Goal: Transaction & Acquisition: Purchase product/service

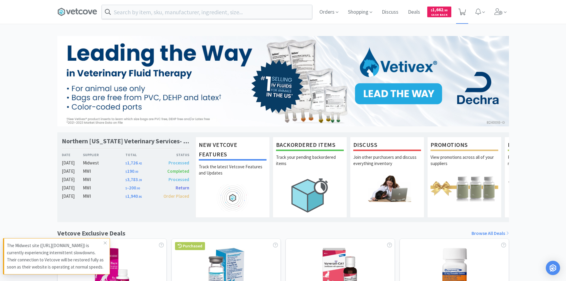
click at [462, 12] on icon at bounding box center [462, 12] width 7 height 7
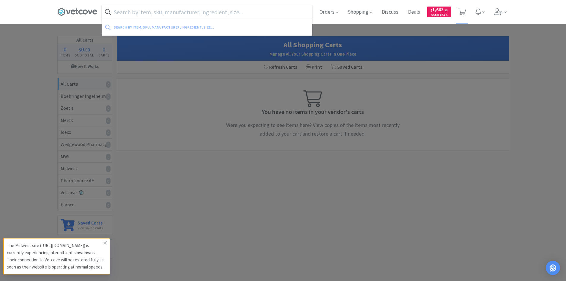
click at [187, 11] on input "text" at bounding box center [207, 12] width 210 height 14
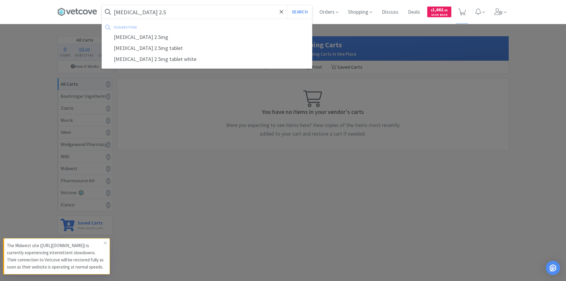
click at [287, 5] on button "Search" at bounding box center [299, 12] width 25 height 14
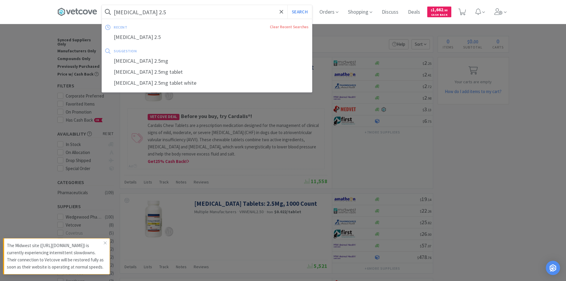
click at [166, 12] on input "[MEDICAL_DATA] 2.5" at bounding box center [207, 12] width 210 height 14
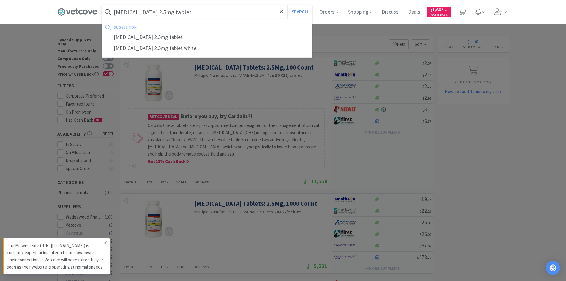
click at [287, 5] on button "Search" at bounding box center [299, 12] width 25 height 14
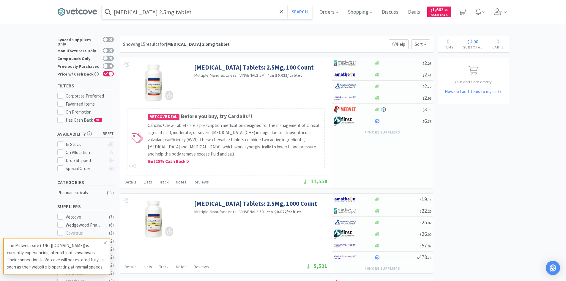
click at [196, 13] on input "[MEDICAL_DATA] 2.5mg tablet" at bounding box center [207, 12] width 210 height 14
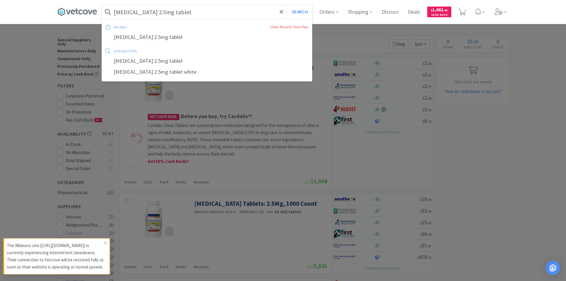
click at [196, 13] on input "[MEDICAL_DATA] 2.5mg tablet" at bounding box center [207, 12] width 210 height 14
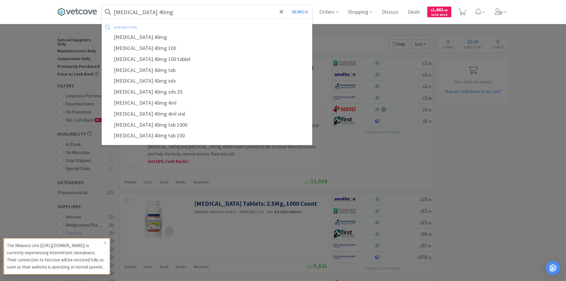
type input "[MEDICAL_DATA] 40mg"
click at [287, 5] on button "Search" at bounding box center [299, 12] width 25 height 14
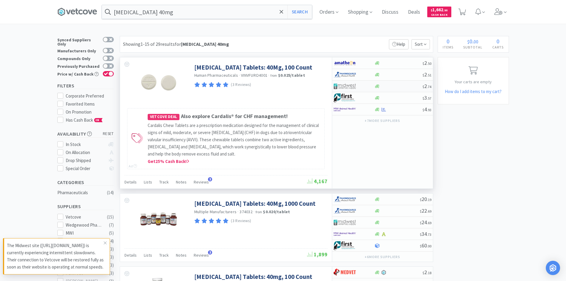
click at [389, 87] on div at bounding box center [398, 86] width 48 height 4
select select "1"
click at [380, 87] on div at bounding box center [398, 86] width 48 height 4
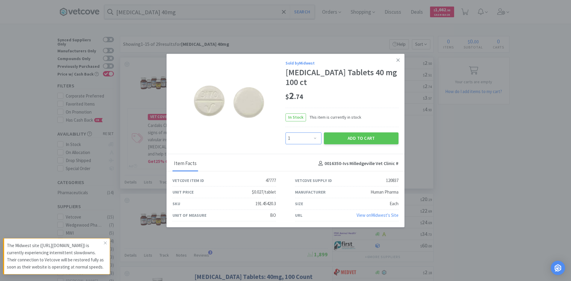
click at [305, 141] on select "Enter Quantity 1 2 3 4 5 6 7 8 9 10 11 12 13 14 15 16 17 18 19 20 Enter Quantity" at bounding box center [303, 138] width 36 height 12
select select "2"
click at [285, 132] on select "Enter Quantity 1 2 3 4 5 6 7 8 9 10 11 12 13 14 15 16 17 18 19 20 Enter Quantity" at bounding box center [303, 138] width 36 height 12
click at [344, 138] on button "Add to Cart" at bounding box center [361, 138] width 75 height 12
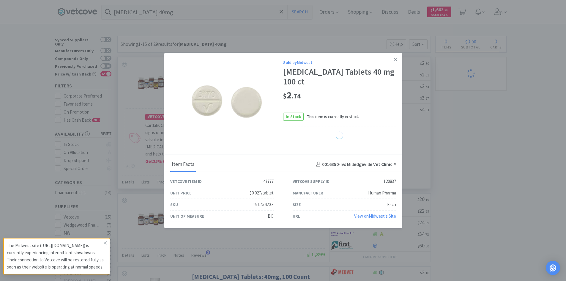
select select "2"
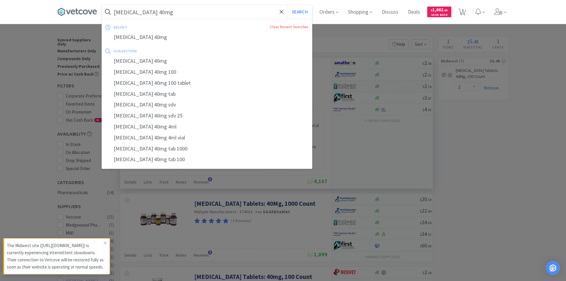
click at [231, 15] on input "[MEDICAL_DATA] 40mg" at bounding box center [207, 12] width 210 height 14
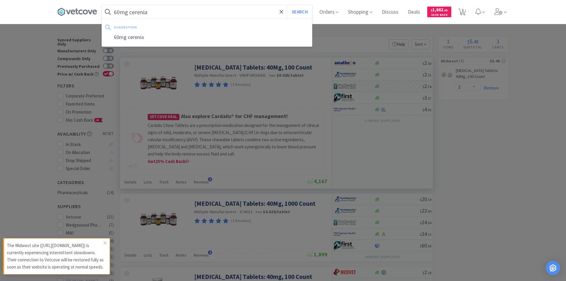
type input "60mg cerenia"
click at [287, 5] on button "Search" at bounding box center [299, 12] width 25 height 14
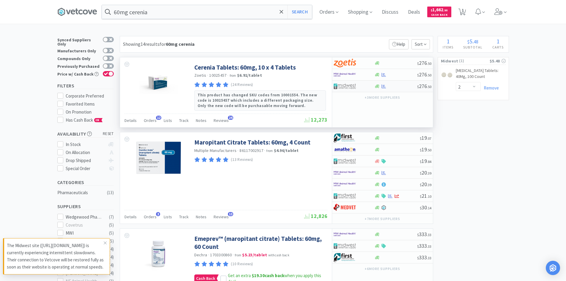
click at [393, 86] on div at bounding box center [395, 86] width 43 height 4
select select "1"
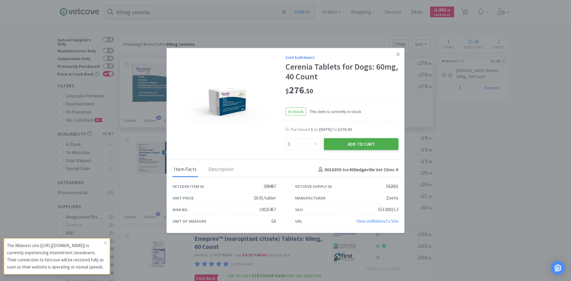
click at [365, 144] on button "Add to Cart" at bounding box center [361, 144] width 75 height 12
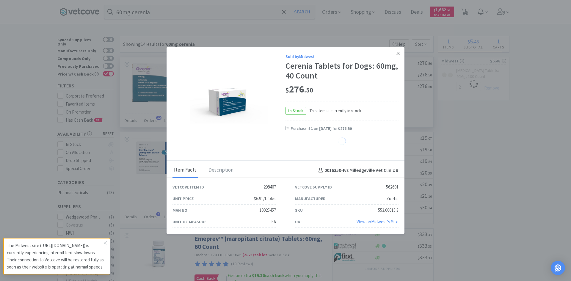
select select "1"
select select "2"
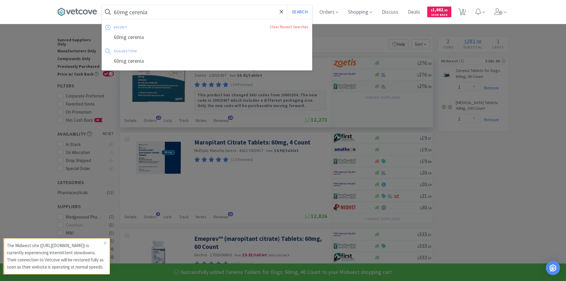
click at [215, 7] on input "60mg cerenia" at bounding box center [207, 12] width 210 height 14
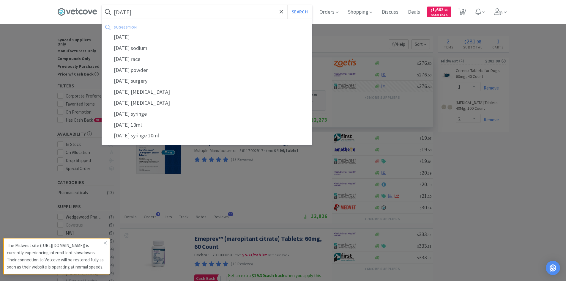
type input "[DATE]"
click at [287, 5] on button "Search" at bounding box center [299, 12] width 25 height 14
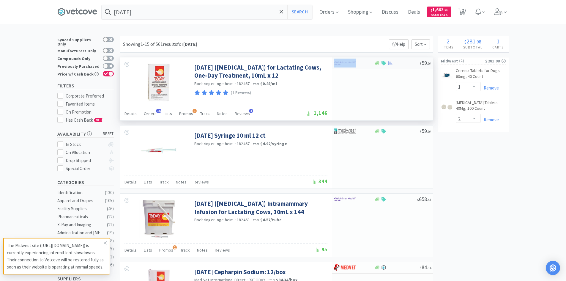
click at [375, 66] on div "$ 59 . 04" at bounding box center [382, 63] width 101 height 12
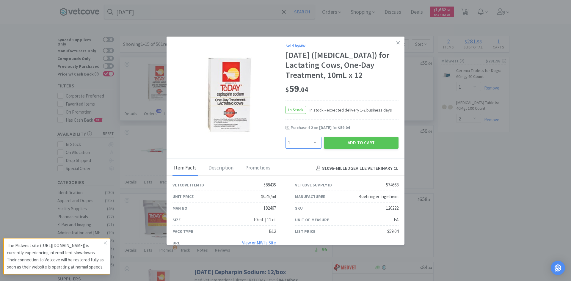
click at [306, 140] on select "Enter Quantity 1 2 3 4 5 6 7 8 9 10 11 12 13 14 15 16 17 18 19 20 Enter Quantity" at bounding box center [303, 143] width 36 height 12
select select "2"
click at [285, 137] on select "Enter Quantity 1 2 3 4 5 6 7 8 9 10 11 12 13 14 15 16 17 18 19 20 Enter Quantity" at bounding box center [303, 143] width 36 height 12
click at [351, 142] on button "Add to Cart" at bounding box center [361, 143] width 75 height 12
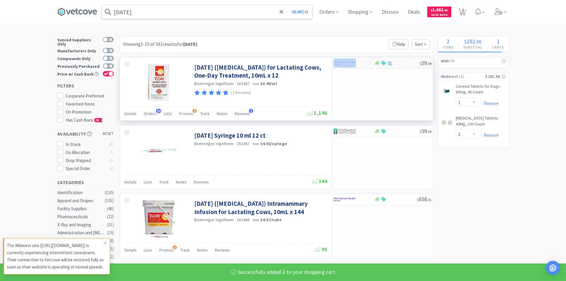
select select "2"
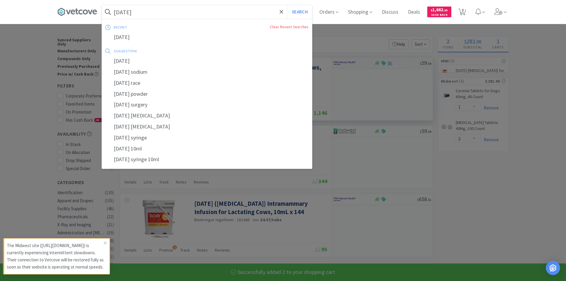
click at [176, 9] on input "[DATE]" at bounding box center [207, 12] width 210 height 14
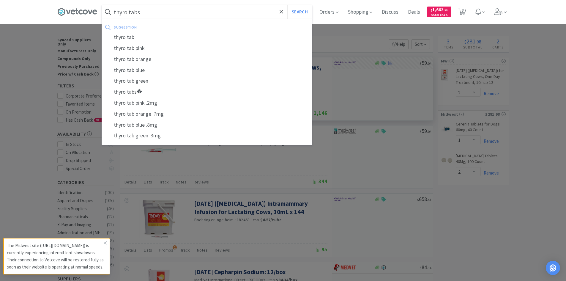
type input "thyro tabs"
click at [287, 5] on button "Search" at bounding box center [299, 12] width 25 height 14
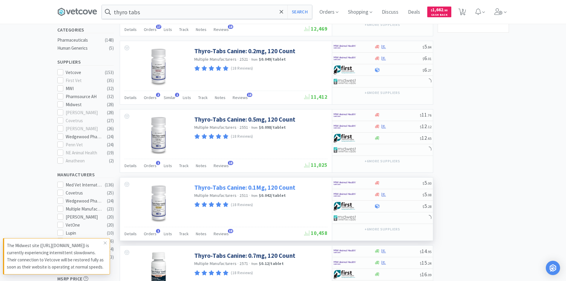
scroll to position [178, 0]
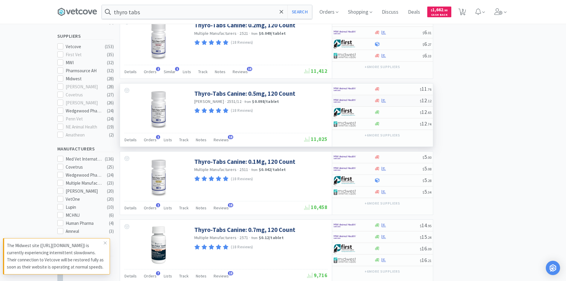
click at [395, 101] on div at bounding box center [396, 100] width 45 height 4
select select "1"
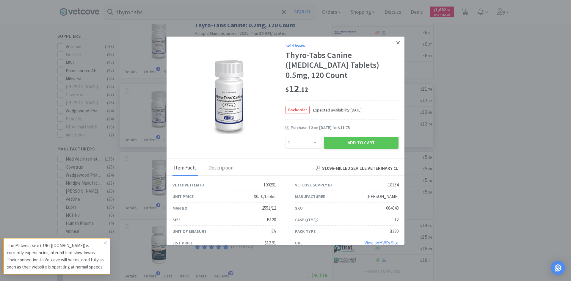
click at [396, 41] on icon at bounding box center [397, 42] width 3 height 5
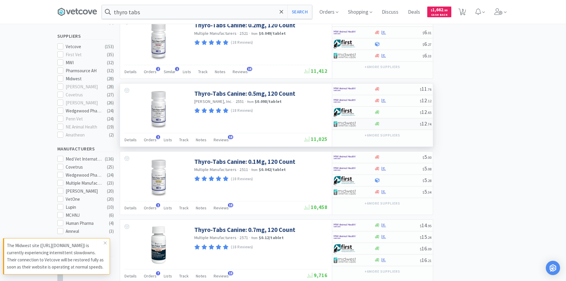
click at [387, 127] on div "$ 12 . 74" at bounding box center [382, 124] width 101 height 12
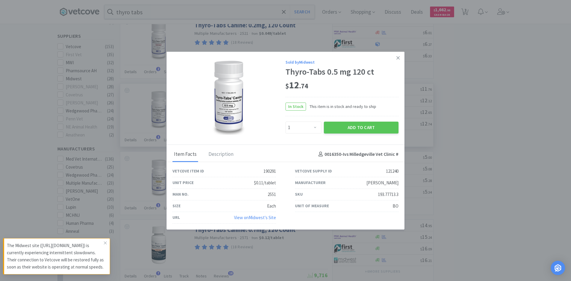
click at [294, 133] on div "Enter Quantity 1 2 3 4 5 6 7 8 9 10 11 12 13 14 15 16 17 18 19 20 Enter Quantity" at bounding box center [303, 127] width 38 height 14
click at [297, 129] on select "Enter Quantity 1 2 3 4 5 6 7 8 9 10 11 12 13 14 15 16 17 18 19 20 Enter Quantity" at bounding box center [303, 128] width 36 height 12
select select "3"
click at [285, 122] on select "Enter Quantity 1 2 3 4 5 6 7 8 9 10 11 12 13 14 15 16 17 18 19 20 Enter Quantity" at bounding box center [303, 128] width 36 height 12
click at [366, 127] on button "Add to Cart" at bounding box center [361, 128] width 75 height 12
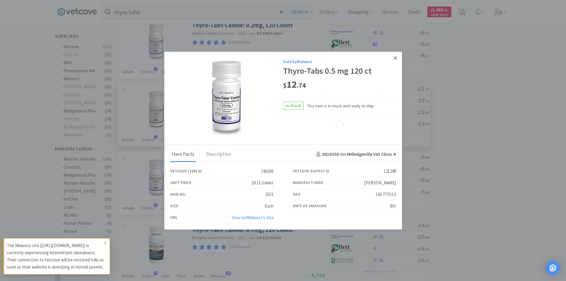
select select "3"
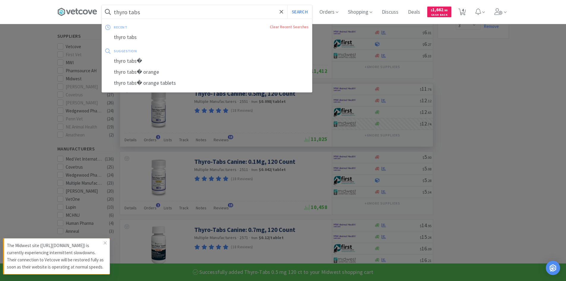
click at [225, 12] on input "thyro tabs" at bounding box center [207, 12] width 210 height 14
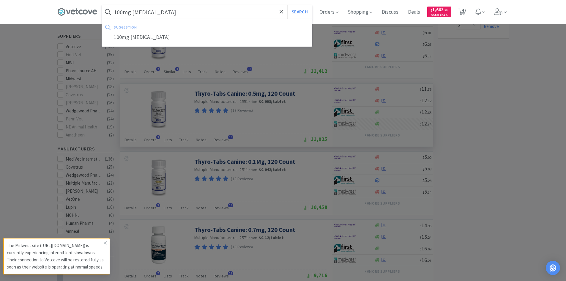
type input "100mg [MEDICAL_DATA]"
click at [287, 5] on button "Search" at bounding box center [299, 12] width 25 height 14
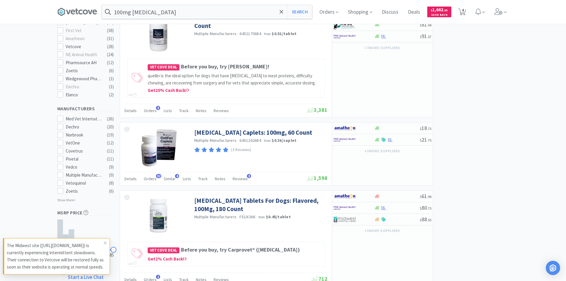
scroll to position [238, 0]
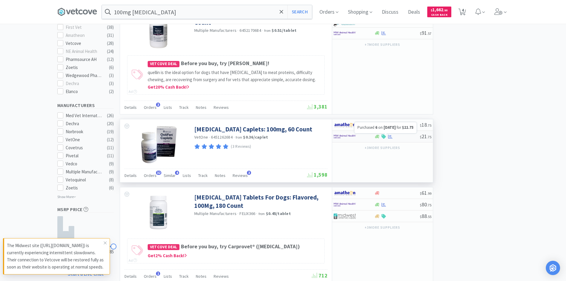
click at [406, 138] on div at bounding box center [396, 136] width 45 height 4
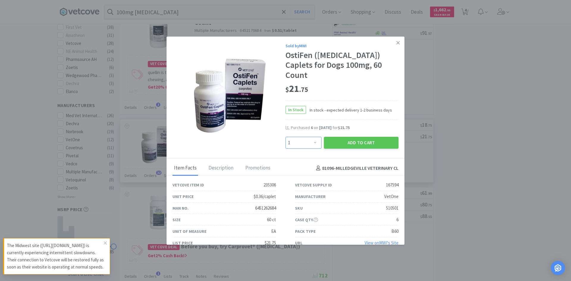
click at [299, 137] on select "Enter Quantity 1 2 3 4 5 6 7 8 9 10 11 12 13 14 15 16 17 18 19 20 Enter Quantity" at bounding box center [303, 143] width 36 height 12
select select "6"
click at [285, 137] on select "Enter Quantity 1 2 3 4 5 6 7 8 9 10 11 12 13 14 15 16 17 18 19 20 Enter Quantity" at bounding box center [303, 143] width 36 height 12
click at [355, 137] on button "Add to Cart" at bounding box center [361, 143] width 75 height 12
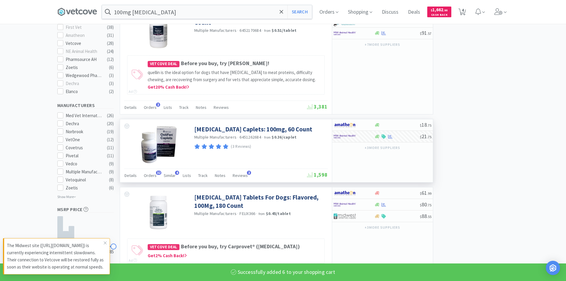
select select "6"
select select "2"
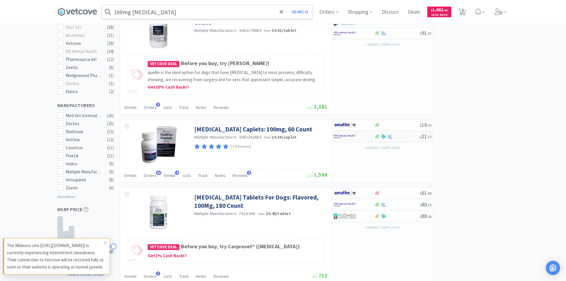
click at [199, 14] on input "100mg [MEDICAL_DATA]" at bounding box center [207, 12] width 210 height 14
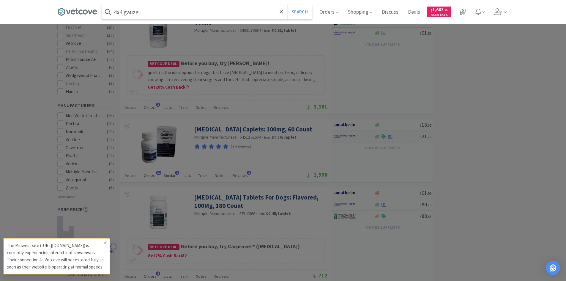
type input "4x4 gauze"
click at [287, 5] on button "Search" at bounding box center [299, 12] width 25 height 14
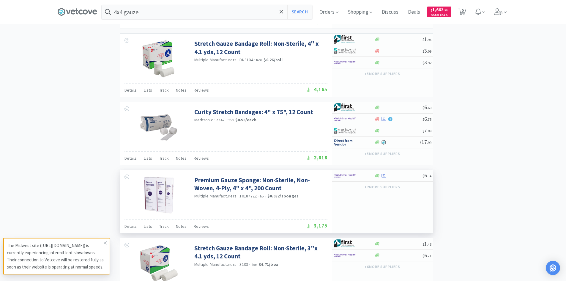
scroll to position [684, 0]
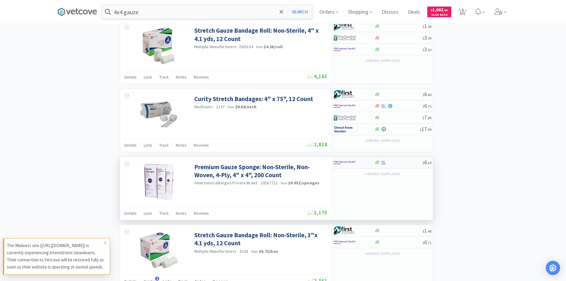
click at [368, 162] on div at bounding box center [354, 163] width 41 height 10
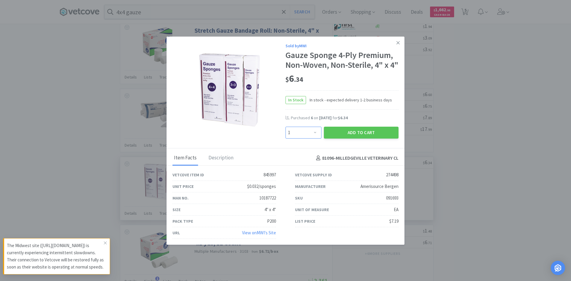
drag, startPoint x: 306, startPoint y: 145, endPoint x: 305, endPoint y: 140, distance: 5.7
click at [306, 138] on select "Enter Quantity 1 2 3 4 5 6 7 8 9 10 11 12 13 14 15 16 17 18 19 20 Enter Quantity" at bounding box center [303, 133] width 36 height 12
select select "5"
click at [285, 136] on select "Enter Quantity 1 2 3 4 5 6 7 8 9 10 11 12 13 14 15 16 17 18 19 20 Enter Quantity" at bounding box center [303, 133] width 36 height 12
click at [343, 138] on button "Add to Cart" at bounding box center [361, 133] width 75 height 12
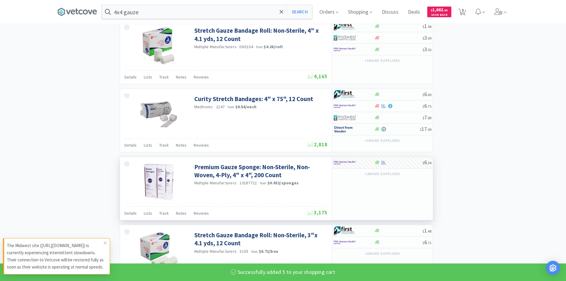
select select "5"
select select "2"
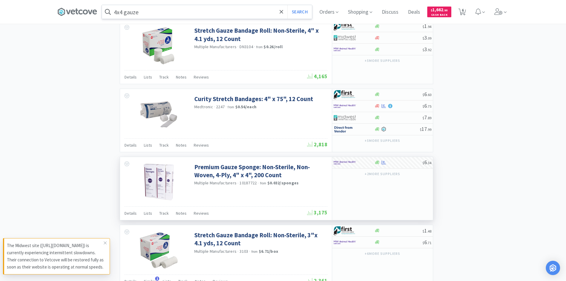
click at [186, 10] on input "4x4 gauze" at bounding box center [207, 12] width 210 height 14
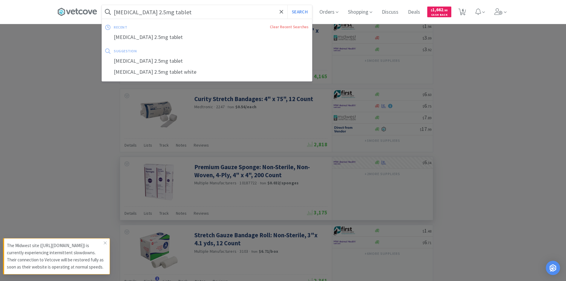
type input "[MEDICAL_DATA] 2.5mg tablet"
click at [287, 5] on button "Search" at bounding box center [299, 12] width 25 height 14
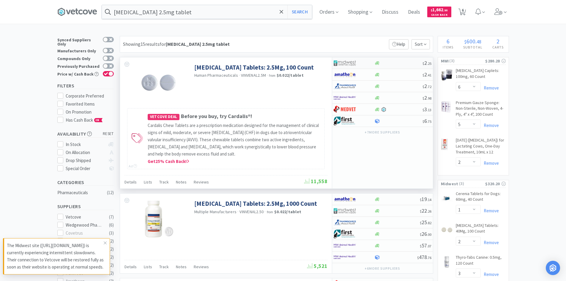
click at [390, 64] on div at bounding box center [398, 63] width 48 height 4
select select "1"
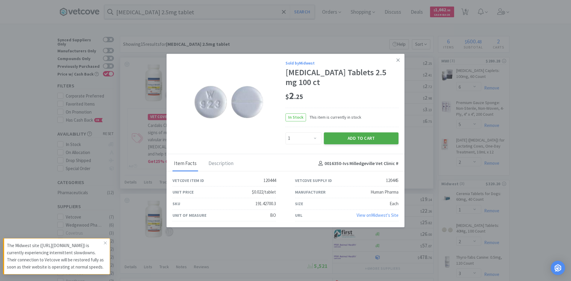
click at [339, 135] on button "Add to Cart" at bounding box center [361, 138] width 75 height 12
select select "1"
select select "2"
select select "3"
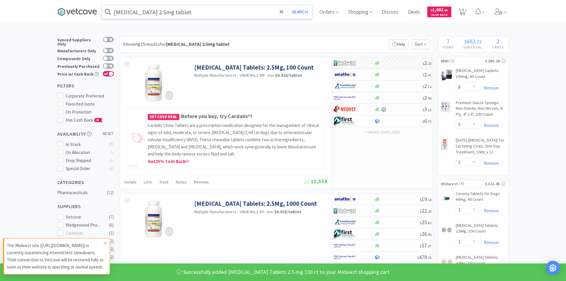
click at [205, 17] on input "[MEDICAL_DATA] 2.5mg tablet" at bounding box center [207, 12] width 210 height 14
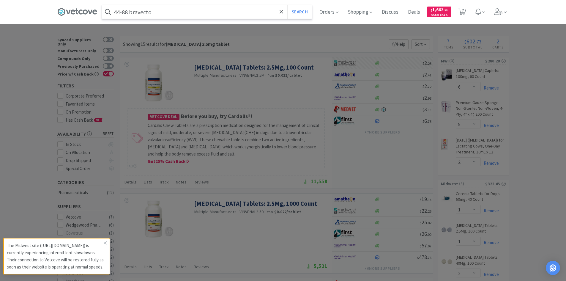
type input "44-88 bravecto"
click at [287, 5] on button "Search" at bounding box center [299, 12] width 25 height 14
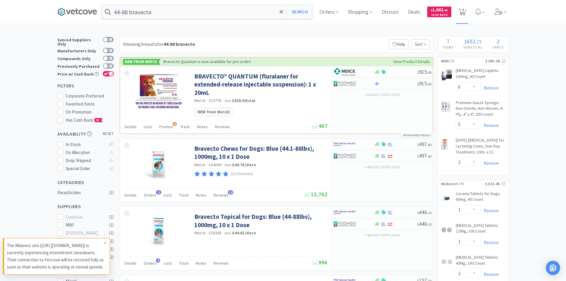
click at [464, 10] on span "7" at bounding box center [463, 10] width 2 height 24
select select "6"
select select "5"
select select "2"
select select "1"
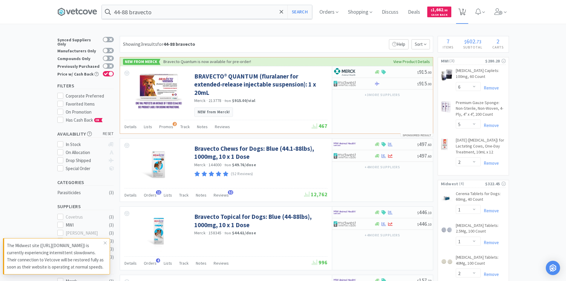
select select "1"
select select "2"
select select "3"
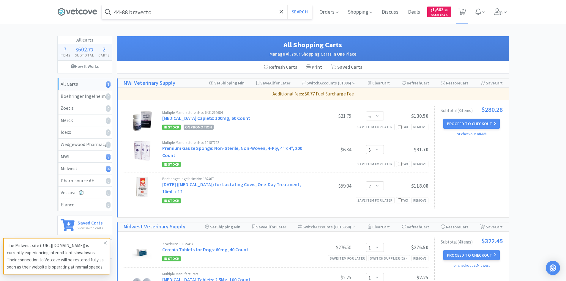
click at [156, 12] on input "44-88 bravecto" at bounding box center [207, 12] width 210 height 14
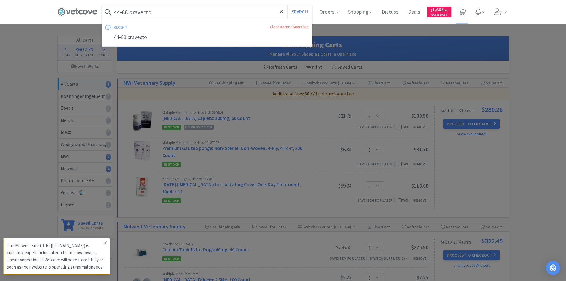
click at [156, 11] on input "44-88 bravecto" at bounding box center [207, 12] width 210 height 14
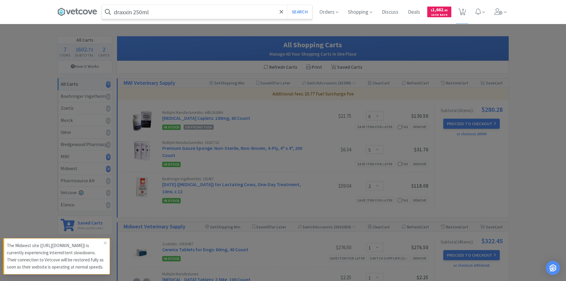
type input "draxxin 250ml"
click at [287, 5] on button "Search" at bounding box center [299, 12] width 25 height 14
select select "6"
select select "5"
select select "2"
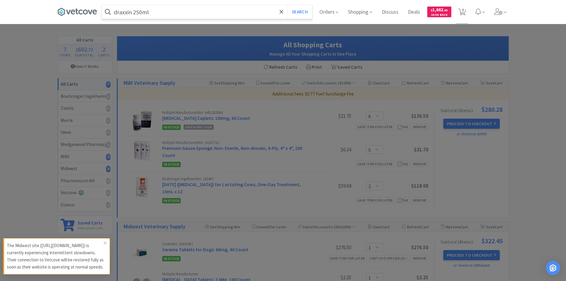
select select "1"
select select "2"
select select "3"
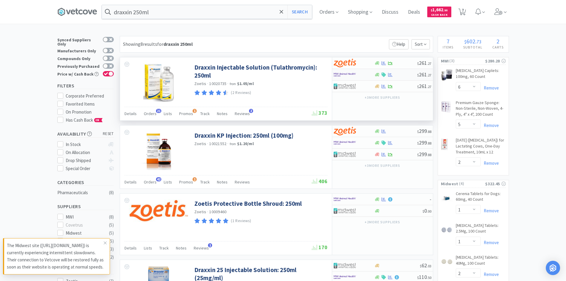
click at [373, 73] on div at bounding box center [354, 75] width 41 height 10
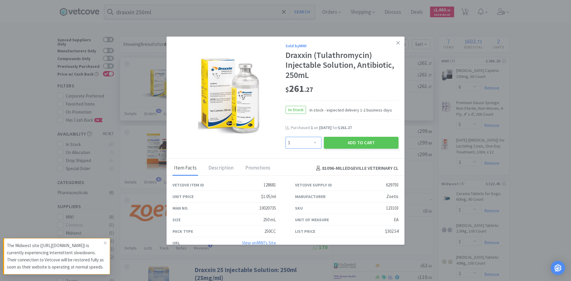
click at [301, 143] on select "Enter Quantity 1 2 3 4 5 6 7 8 9 10 11 12 13 14 15 16 17 18 19 20 Enter Quantity" at bounding box center [303, 143] width 36 height 12
select select "2"
click at [285, 137] on select "Enter Quantity 1 2 3 4 5 6 7 8 9 10 11 12 13 14 15 16 17 18 19 20 Enter Quantity" at bounding box center [303, 143] width 36 height 12
click at [352, 142] on button "Add to Cart" at bounding box center [361, 143] width 75 height 12
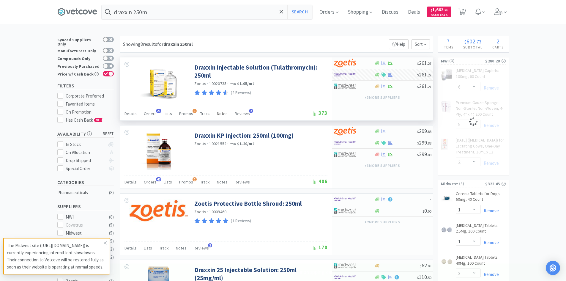
select select "2"
select select "5"
select select "2"
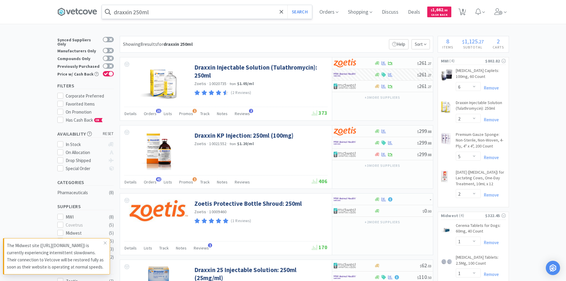
click at [169, 10] on input "draxxin 250ml" at bounding box center [207, 12] width 210 height 14
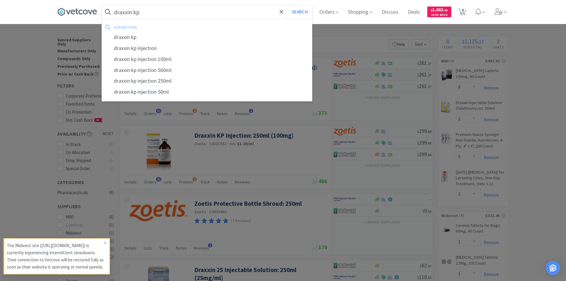
type input "draxxin kp"
click at [287, 5] on button "Search" at bounding box center [299, 12] width 25 height 14
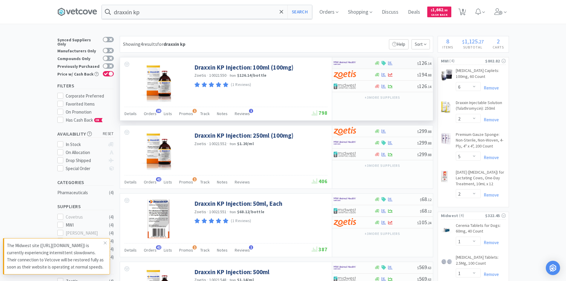
click at [365, 63] on div at bounding box center [350, 63] width 33 height 10
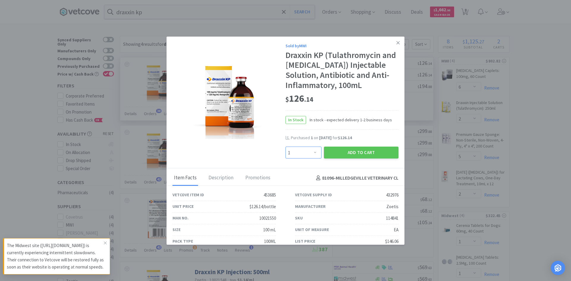
click at [306, 152] on select "Enter Quantity 1 2 3 4 5 6 7 8 9 10 11 12 13 14 15 16 17 18 19 20 Enter Quantity" at bounding box center [303, 153] width 36 height 12
select select "2"
click at [285, 147] on select "Enter Quantity 1 2 3 4 5 6 7 8 9 10 11 12 13 14 15 16 17 18 19 20 Enter Quantity" at bounding box center [303, 153] width 36 height 12
click at [353, 153] on button "Add to Cart" at bounding box center [361, 153] width 75 height 12
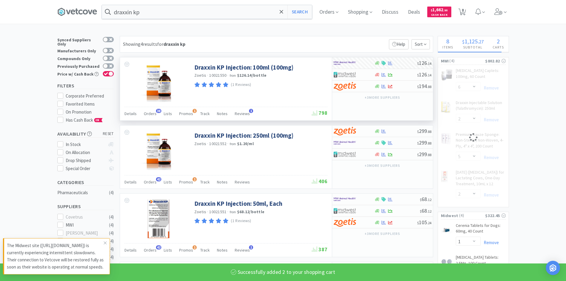
select select "2"
select select "5"
select select "2"
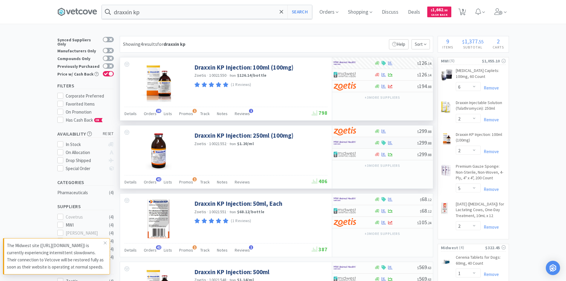
click at [363, 143] on div at bounding box center [350, 143] width 33 height 10
select select "1"
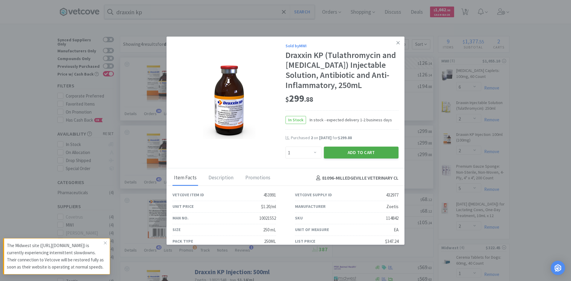
click at [348, 153] on button "Add to Cart" at bounding box center [361, 153] width 75 height 12
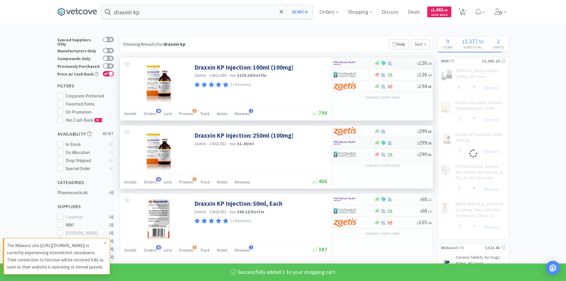
select select "1"
select select "5"
select select "2"
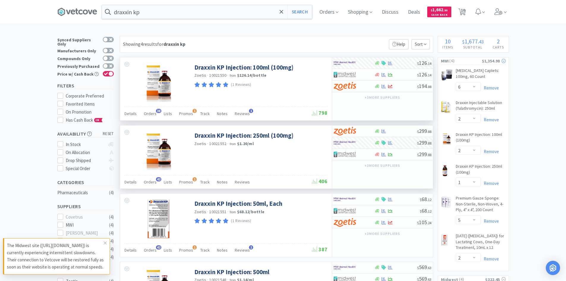
click at [466, 60] on span "( 6 )" at bounding box center [465, 61] width 33 height 6
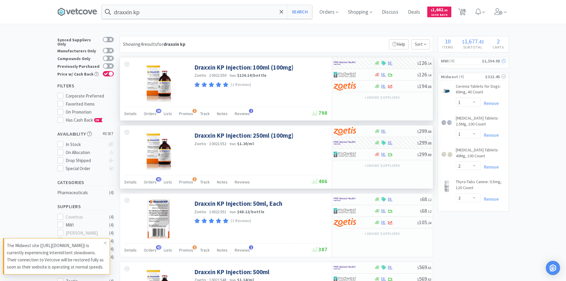
click at [465, 61] on span "( 6 )" at bounding box center [465, 61] width 33 height 6
select select "6"
select select "2"
select select "1"
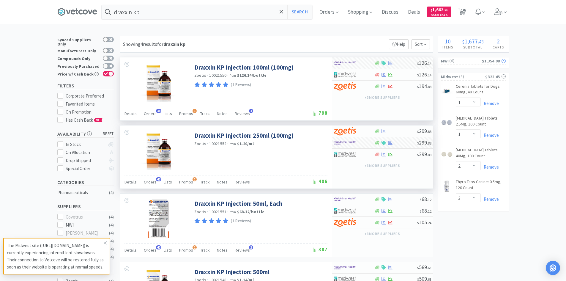
select select "5"
select select "2"
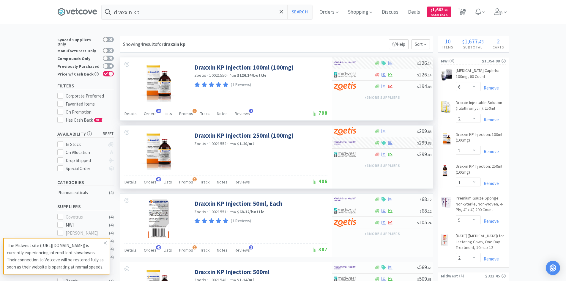
click at [463, 13] on span "10" at bounding box center [463, 10] width 4 height 24
select select "6"
select select "2"
select select "1"
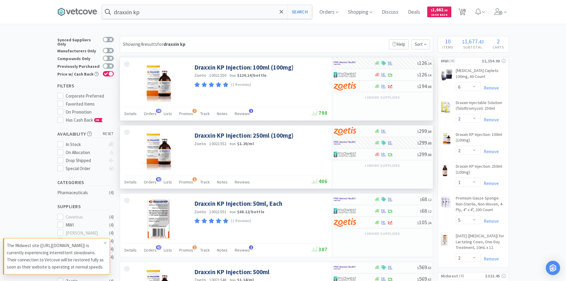
select select "5"
select select "2"
select select "1"
select select "2"
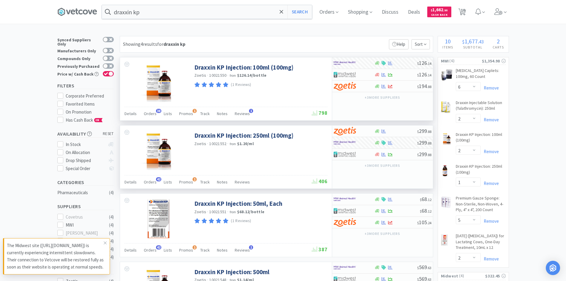
select select "3"
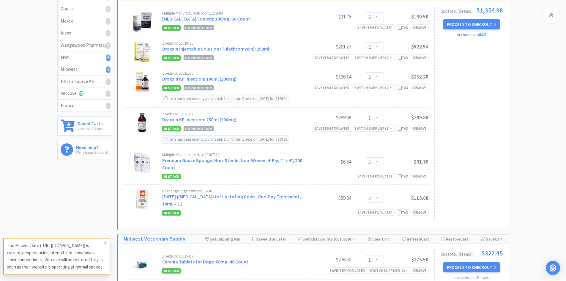
scroll to position [89, 0]
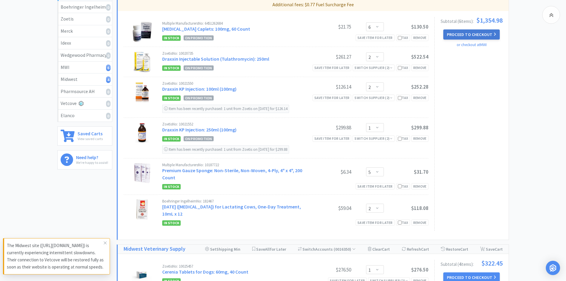
click at [487, 35] on button "Proceed to Checkout" at bounding box center [471, 34] width 56 height 10
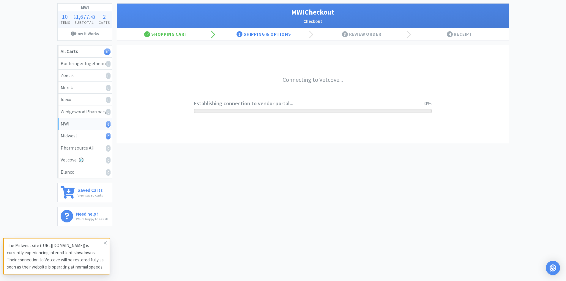
scroll to position [33, 0]
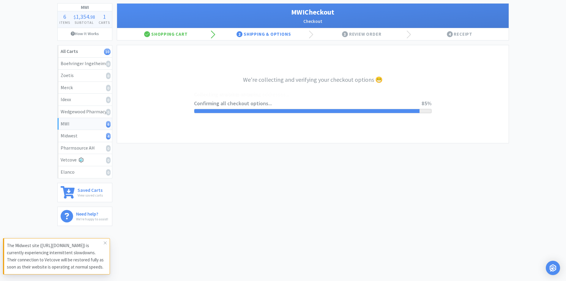
select select "STD_"
select select "FDX"
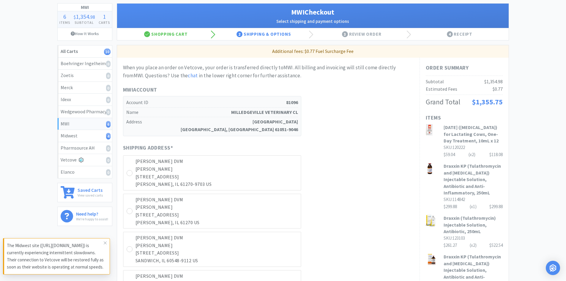
scroll to position [0, 0]
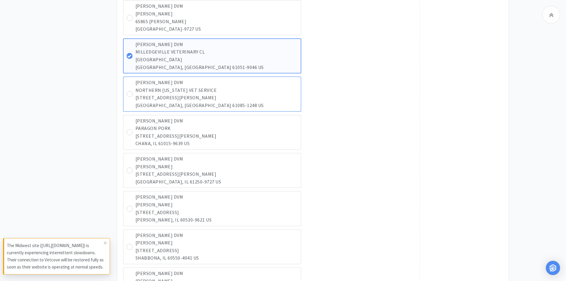
click at [147, 92] on p "NORTHERN [US_STATE] VET SERVICE" at bounding box center [217, 90] width 162 height 8
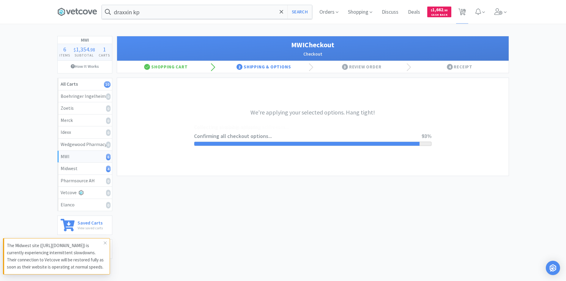
select select "STD_"
select select "SPS"
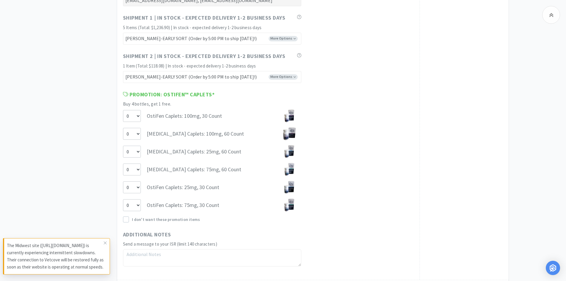
scroll to position [3002, 0]
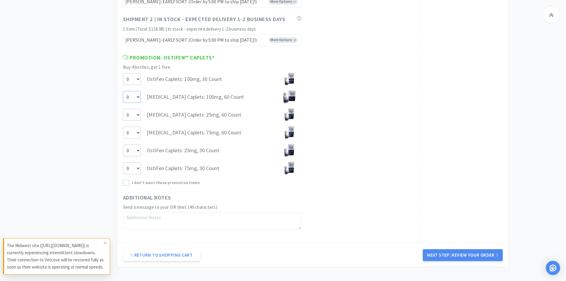
click at [133, 95] on select "0 1" at bounding box center [132, 97] width 18 height 12
select select "1"
click at [123, 91] on select "0 1" at bounding box center [132, 97] width 18 height 12
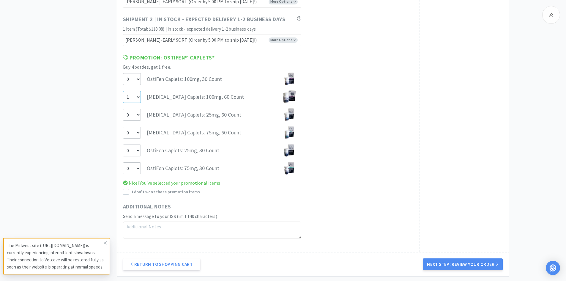
scroll to position [3031, 0]
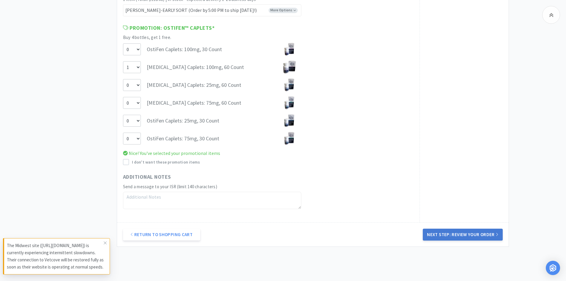
click at [478, 237] on button "Next Step: Review Your Order" at bounding box center [463, 235] width 80 height 12
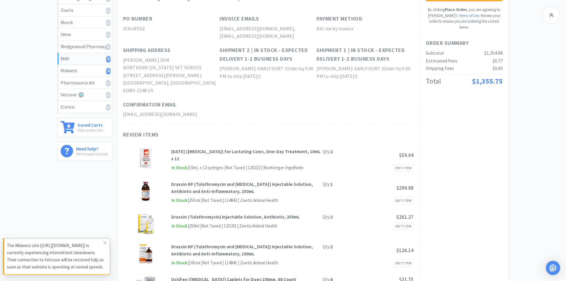
scroll to position [0, 0]
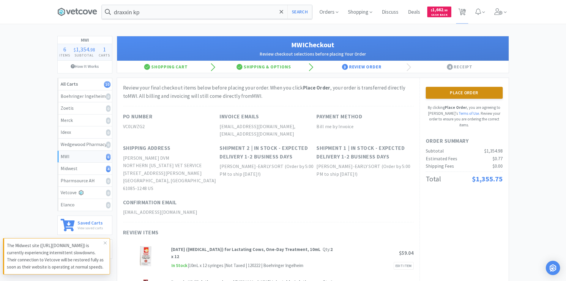
click at [458, 94] on button "Place Order" at bounding box center [464, 93] width 77 height 12
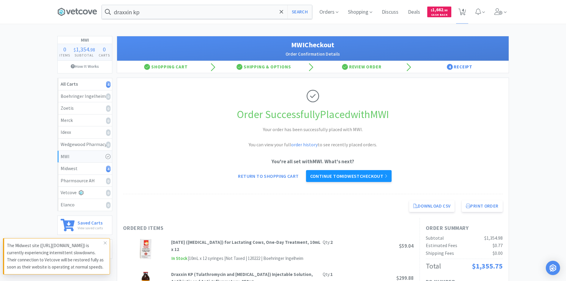
click at [342, 176] on link "Continue to Midwest checkout" at bounding box center [349, 176] width 86 height 12
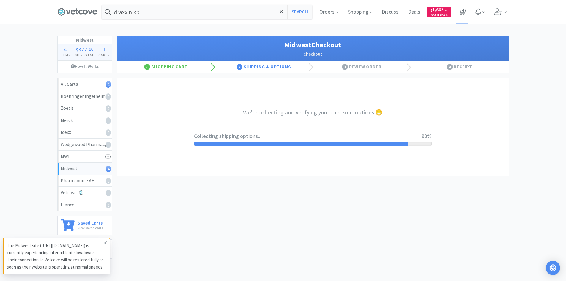
select select "3"
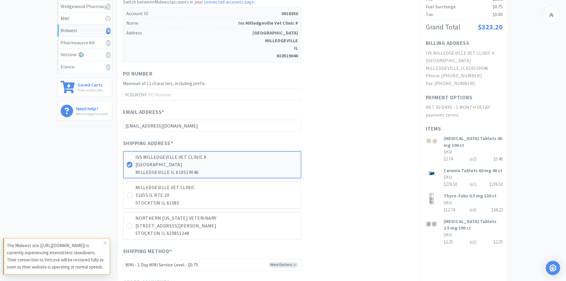
scroll to position [149, 0]
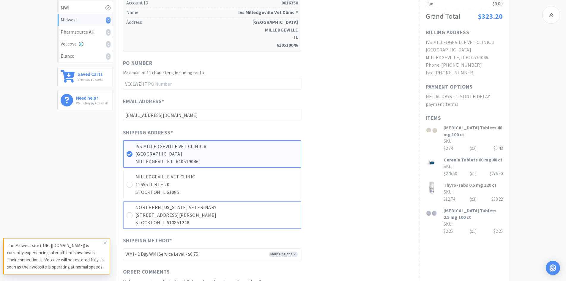
click at [149, 216] on p "[STREET_ADDRESS][PERSON_NAME]" at bounding box center [217, 215] width 162 height 8
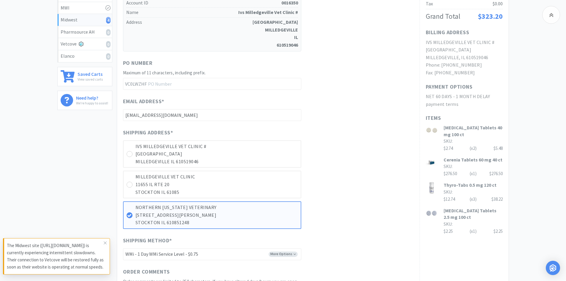
scroll to position [178, 0]
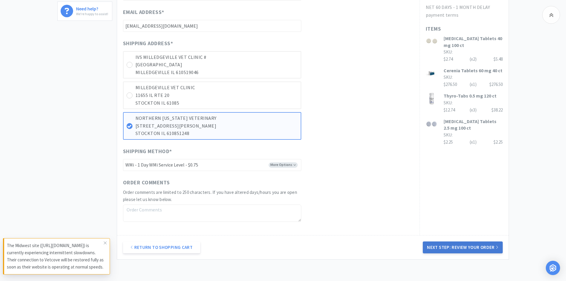
click at [456, 248] on button "Next Step: Review Your Order" at bounding box center [463, 247] width 80 height 12
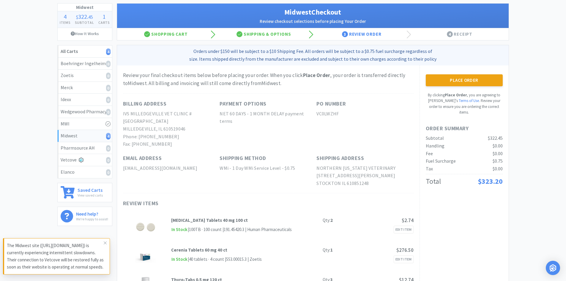
scroll to position [0, 0]
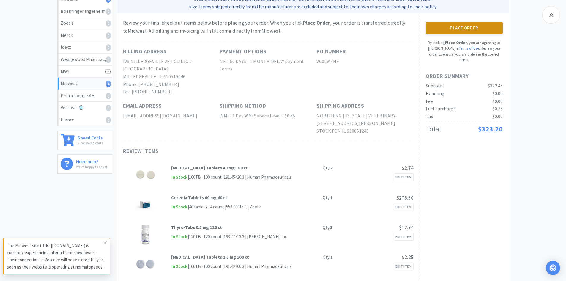
click at [472, 32] on button "Place Order" at bounding box center [464, 28] width 77 height 12
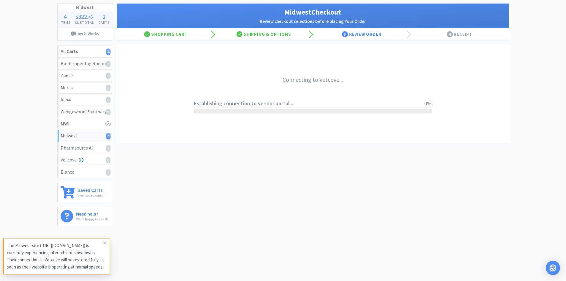
scroll to position [33, 0]
